Goal: Information Seeking & Learning: Learn about a topic

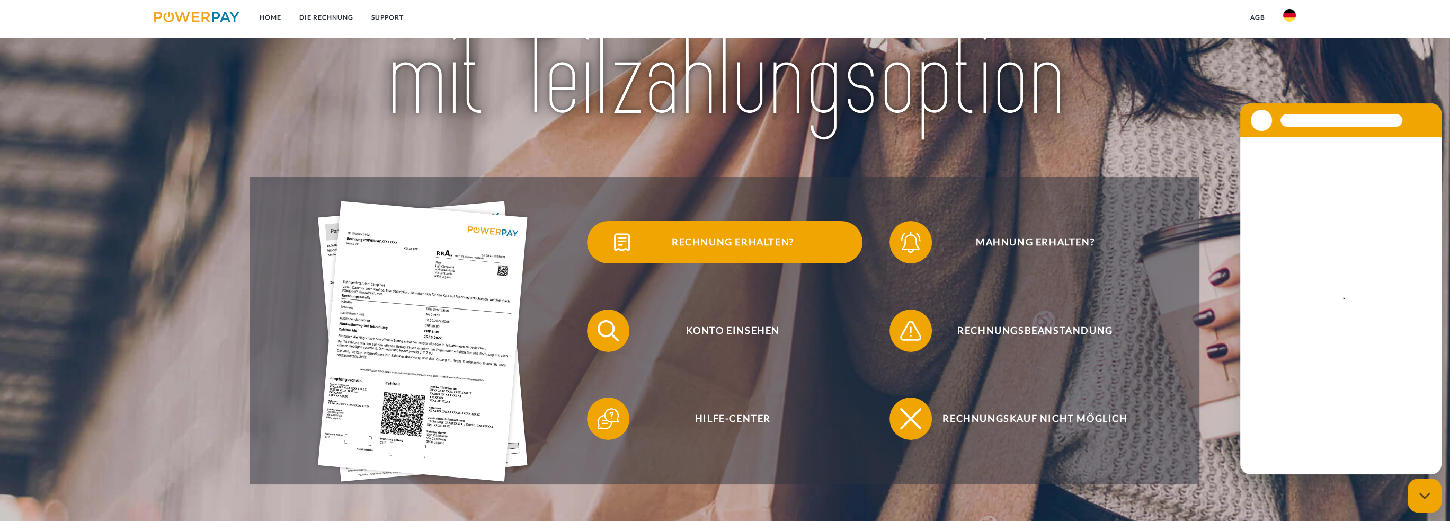
scroll to position [176, 0]
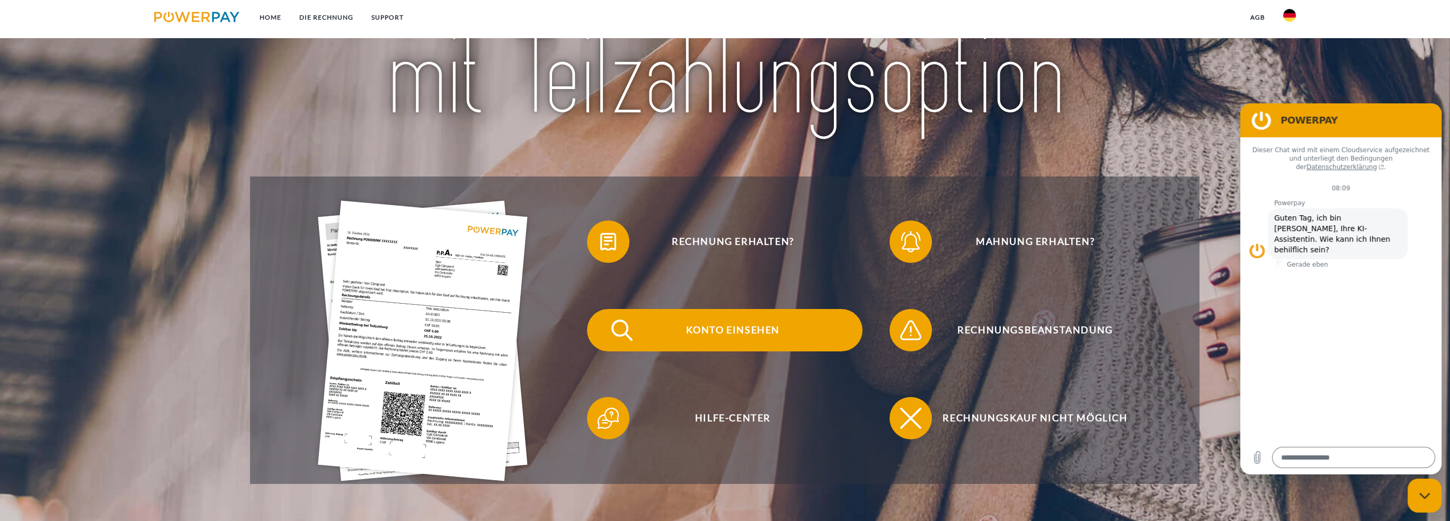
click at [693, 329] on span "Konto einsehen" at bounding box center [733, 330] width 260 height 42
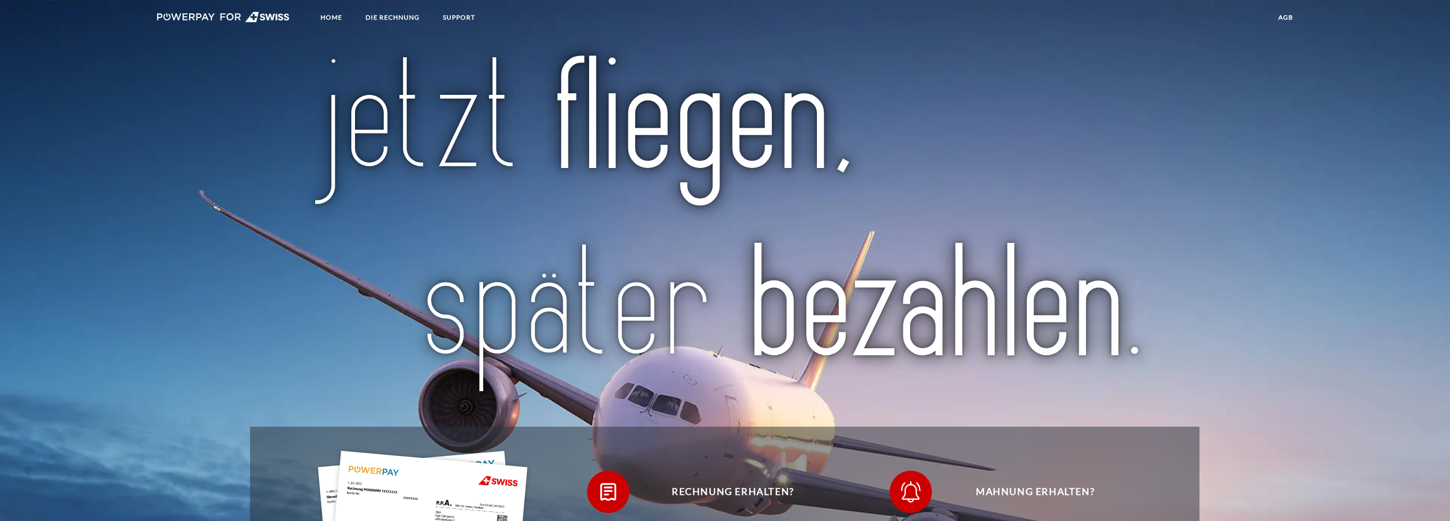
click at [188, 11] on link at bounding box center [223, 19] width 151 height 22
click at [448, 18] on link "SUPPORT" at bounding box center [459, 17] width 50 height 19
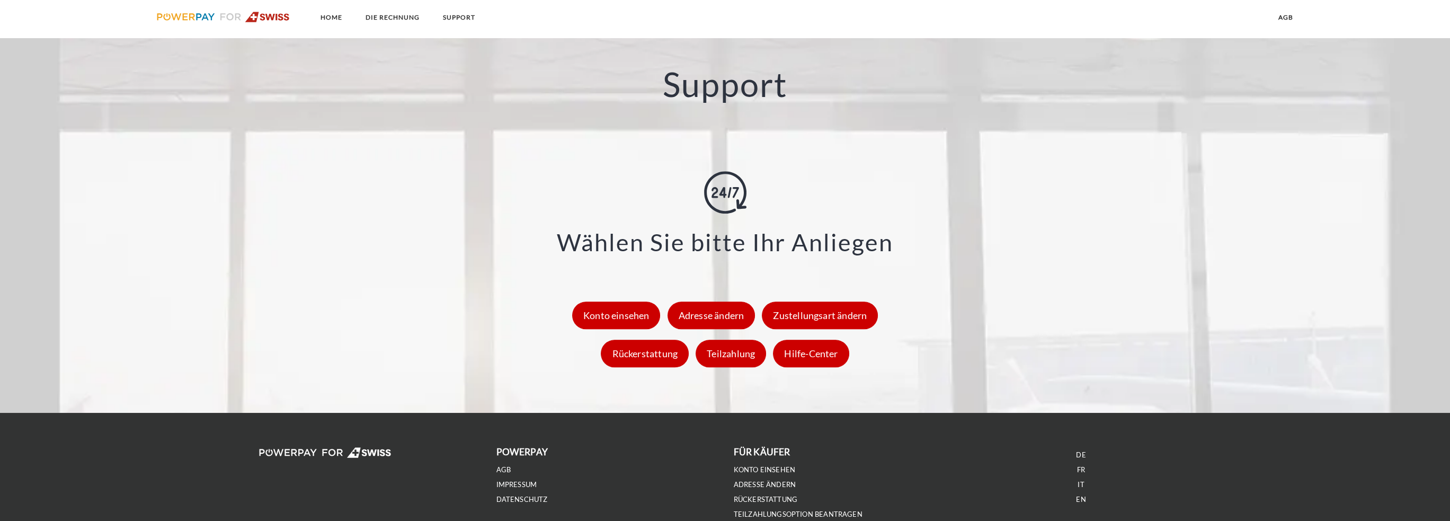
scroll to position [1453, 0]
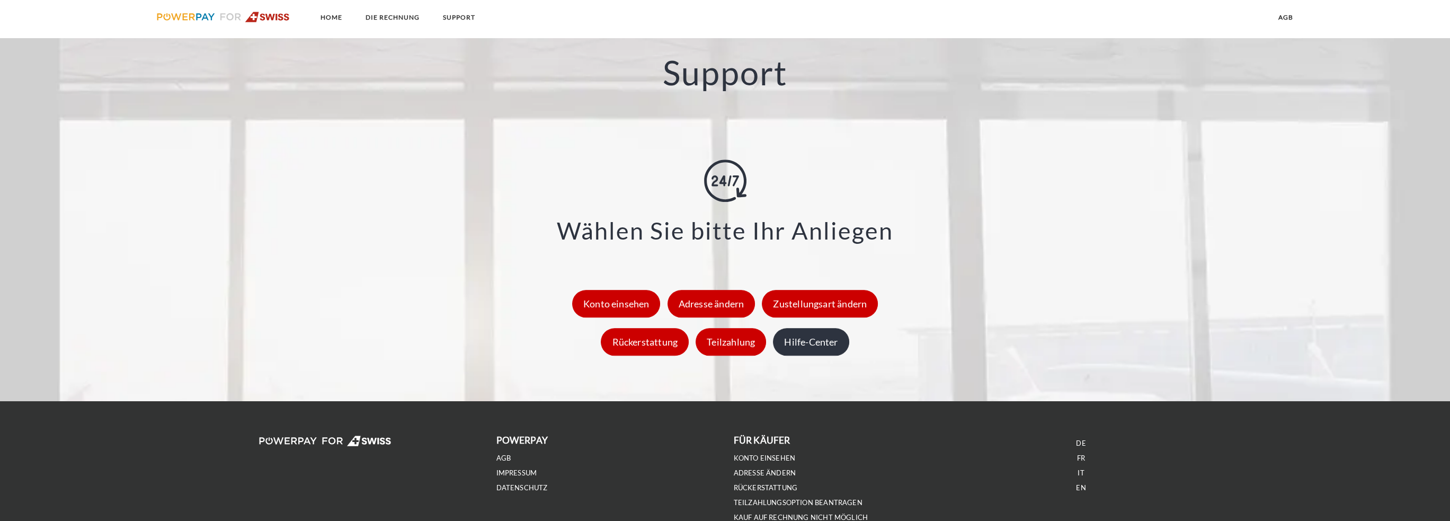
click at [833, 339] on div "Hilfe-Center" at bounding box center [811, 342] width 76 height 28
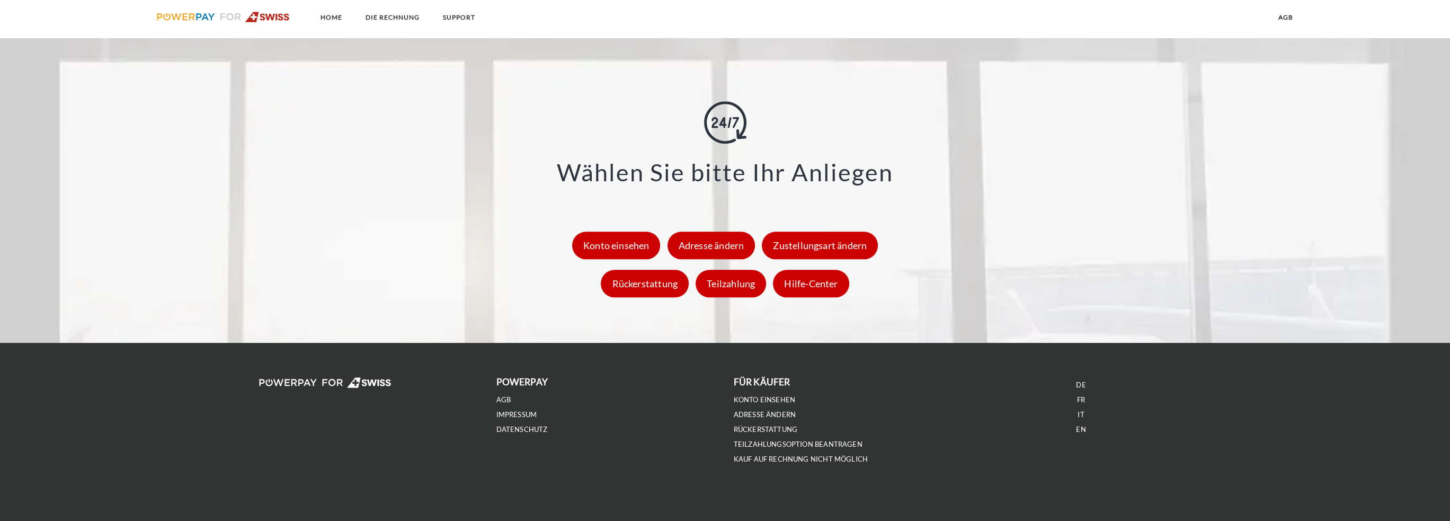
scroll to position [1512, 0]
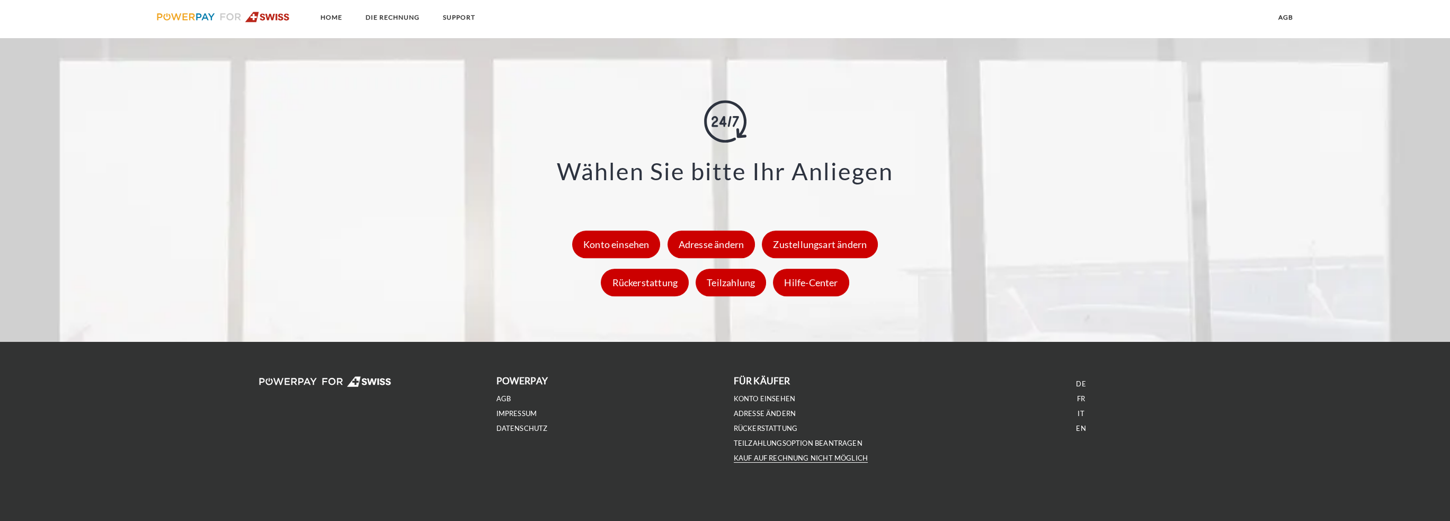
click at [761, 455] on link "Kauf auf Rechnung nicht möglich" at bounding box center [801, 458] width 135 height 9
drag, startPoint x: 653, startPoint y: 286, endPoint x: 668, endPoint y: 275, distance: 18.7
click at [653, 286] on div "Rückerstattung" at bounding box center [645, 283] width 88 height 28
